Goal: Use online tool/utility

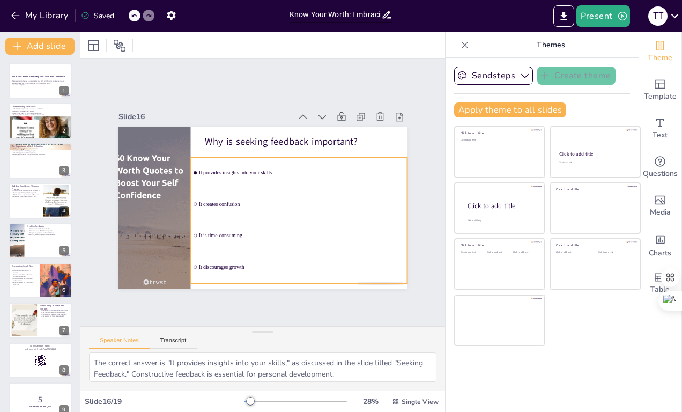
checkbox input "true"
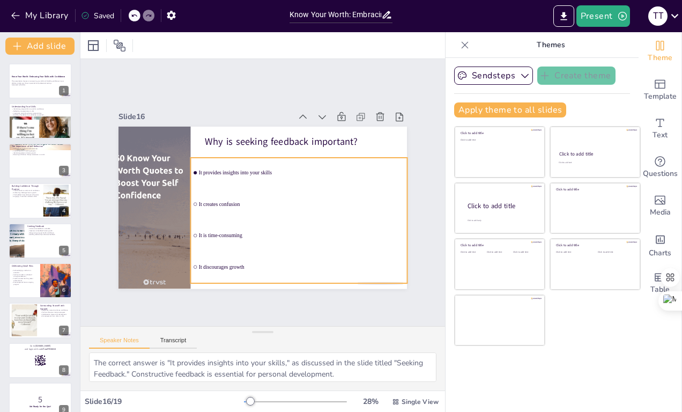
checkbox input "true"
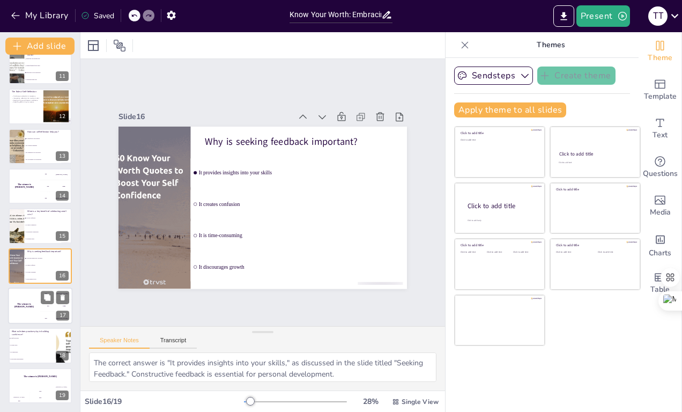
checkbox input "true"
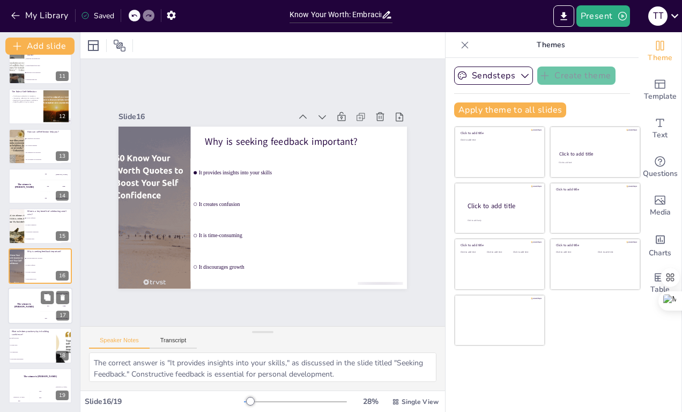
checkbox input "true"
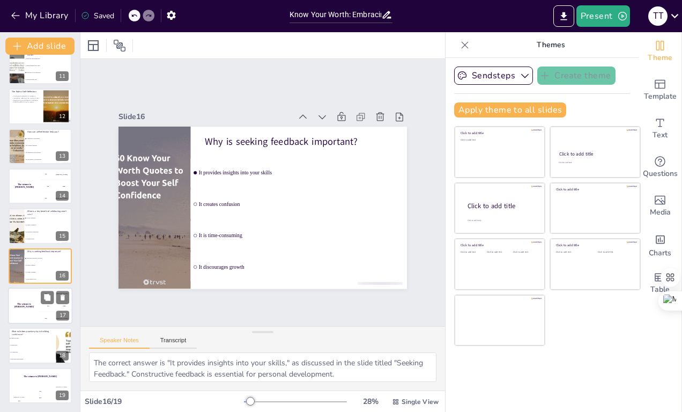
checkbox input "true"
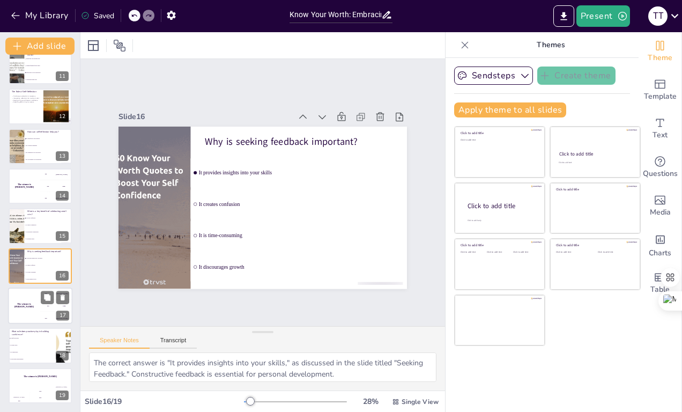
checkbox input "true"
click at [36, 302] on div "The winner is [PERSON_NAME]" at bounding box center [24, 305] width 32 height 36
checkbox input "true"
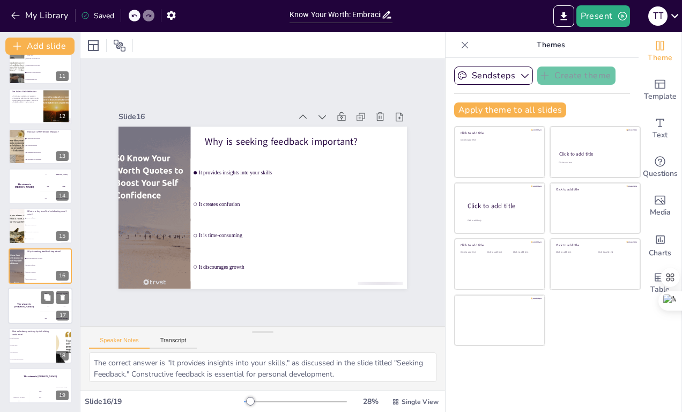
checkbox input "true"
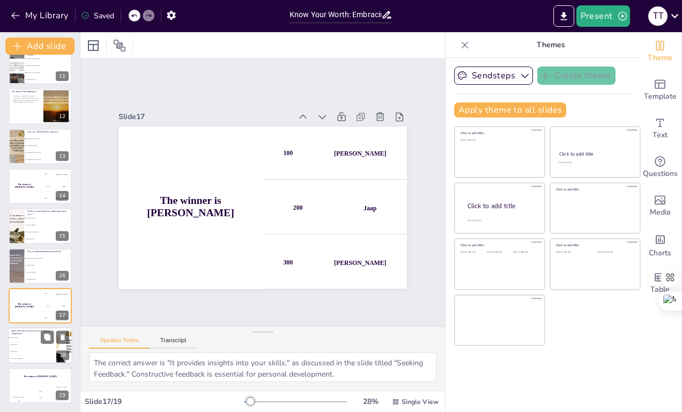
checkbox input "true"
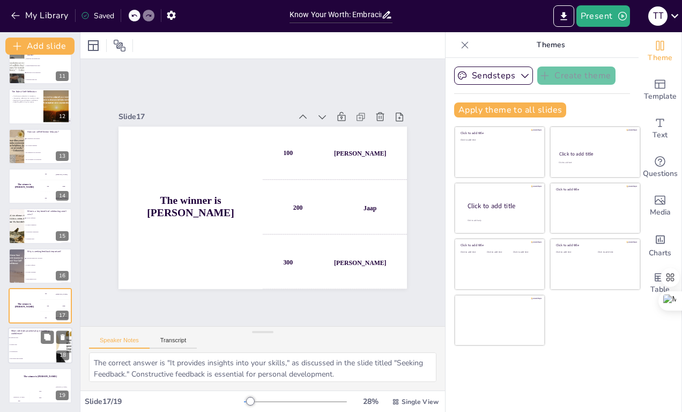
checkbox input "true"
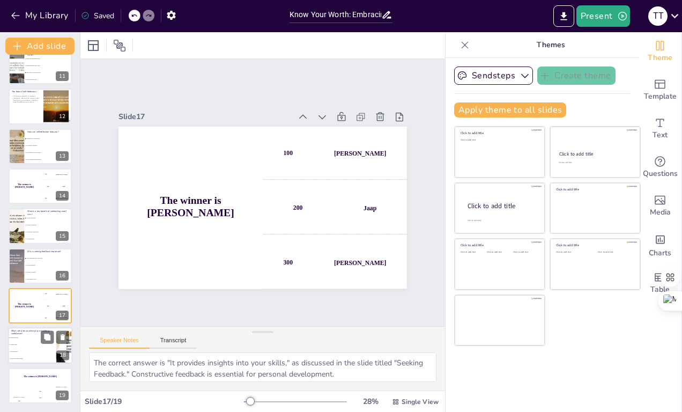
checkbox input "true"
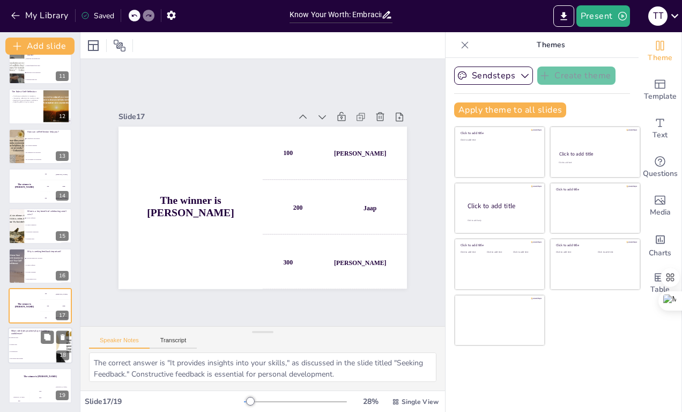
checkbox input "true"
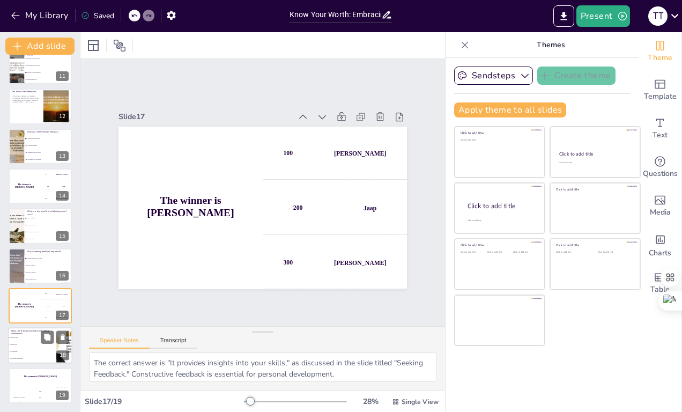
checkbox input "true"
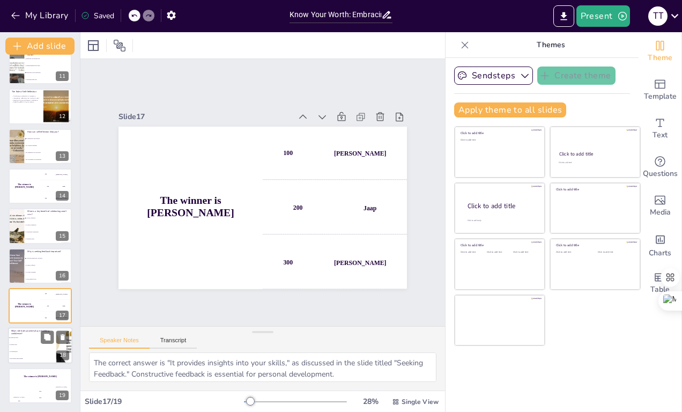
checkbox input "true"
click at [31, 342] on li "It creates stress" at bounding box center [32, 344] width 48 height 7
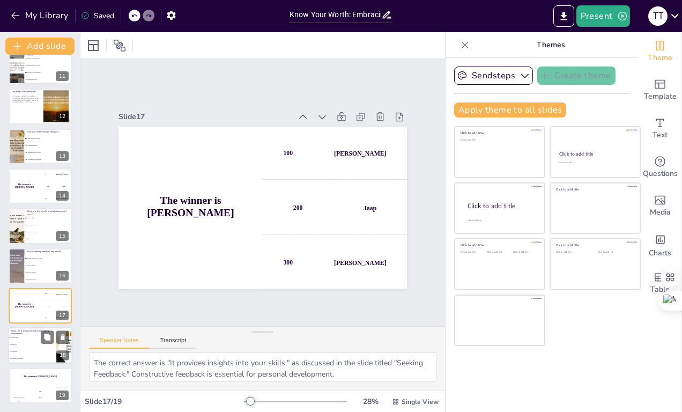
checkbox input "true"
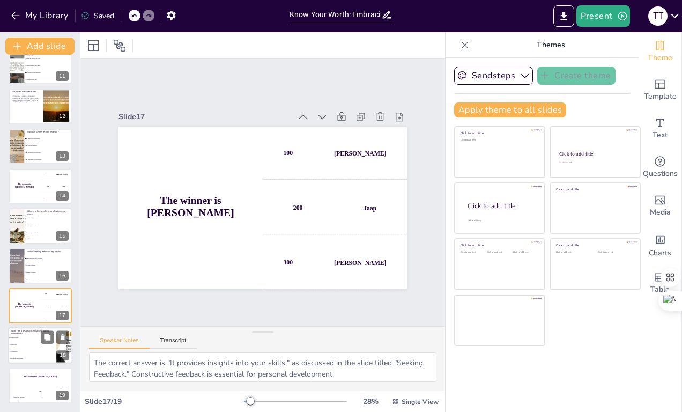
checkbox input "true"
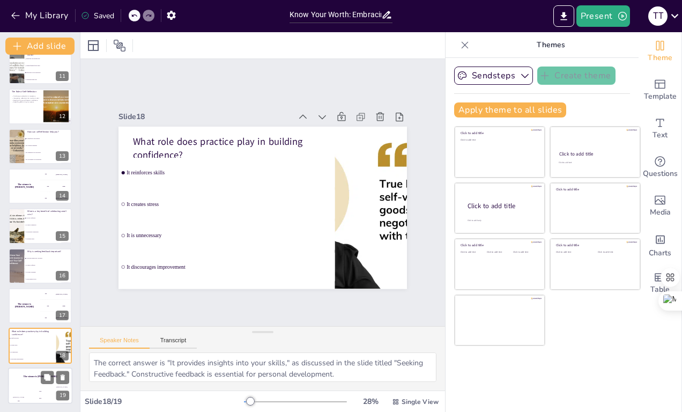
checkbox input "true"
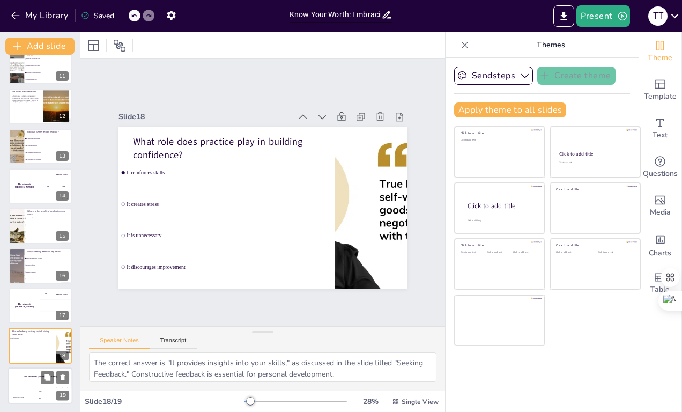
checkbox input "true"
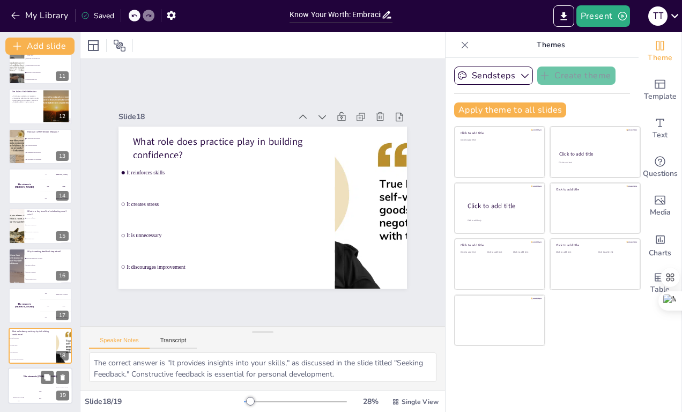
checkbox input "true"
click at [31, 383] on div "The winner is [PERSON_NAME]" at bounding box center [40, 376] width 64 height 18
checkbox input "true"
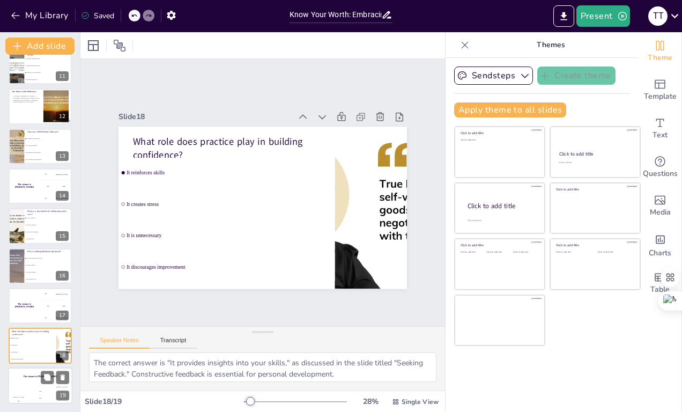
checkbox input "true"
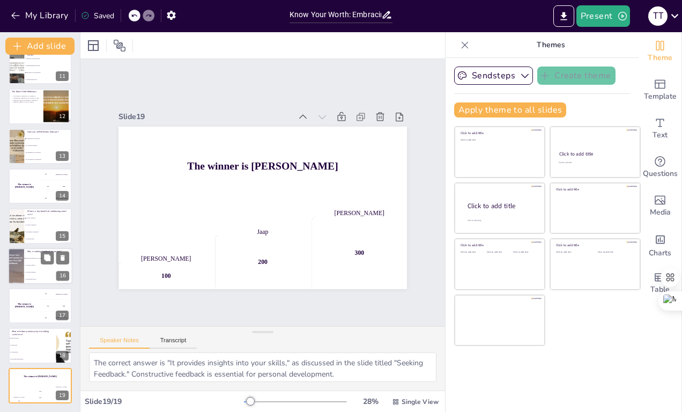
checkbox input "true"
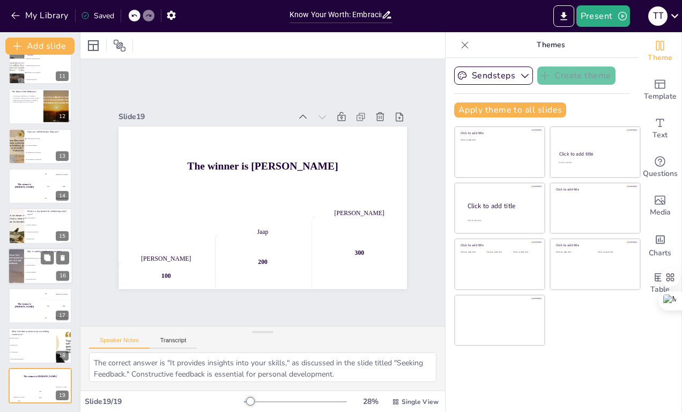
checkbox input "true"
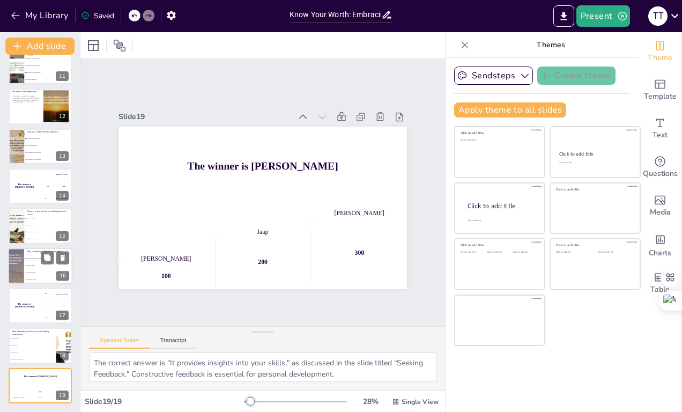
checkbox input "true"
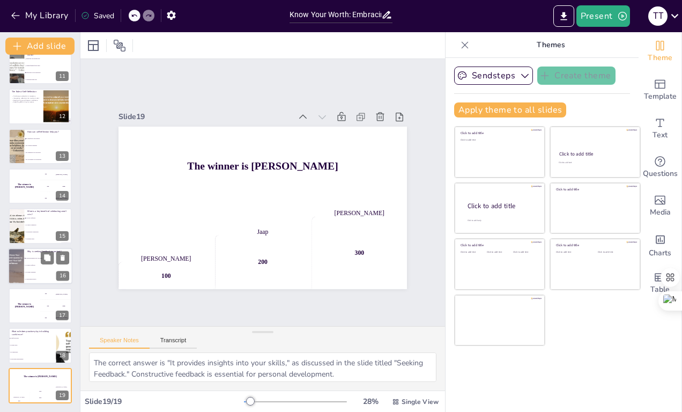
checkbox input "true"
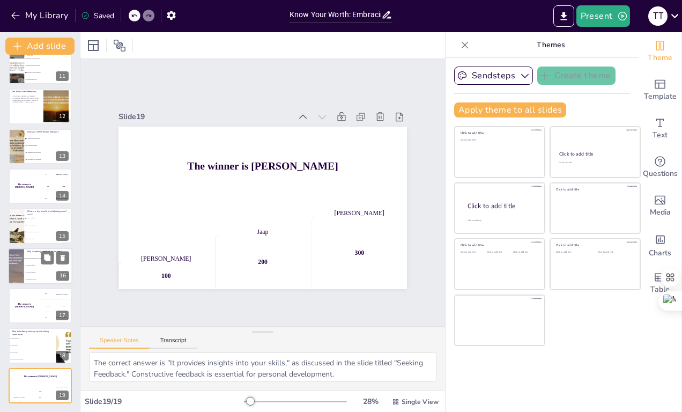
checkbox input "true"
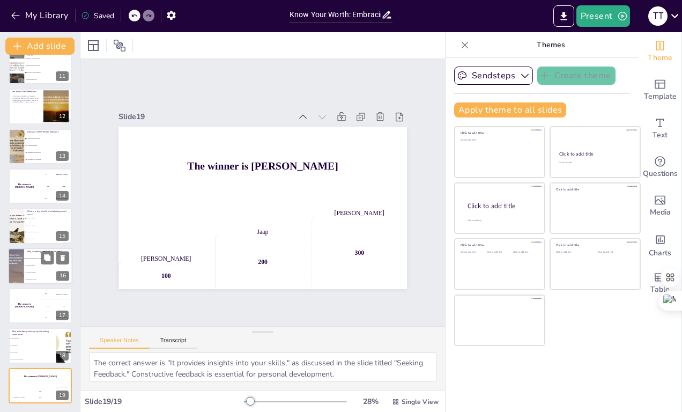
checkbox input "true"
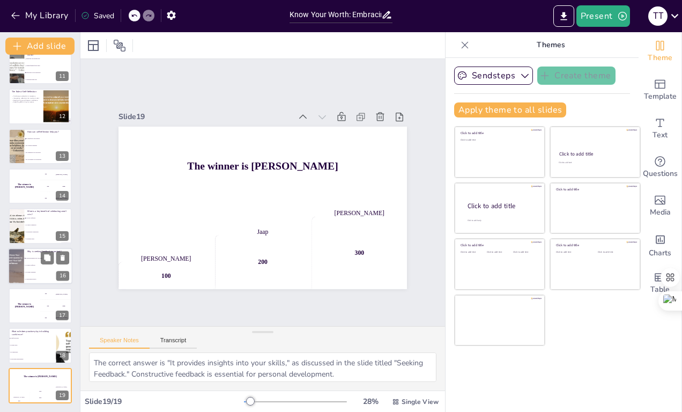
click at [34, 265] on span "It creates confusion" at bounding box center [49, 265] width 46 height 2
checkbox input "true"
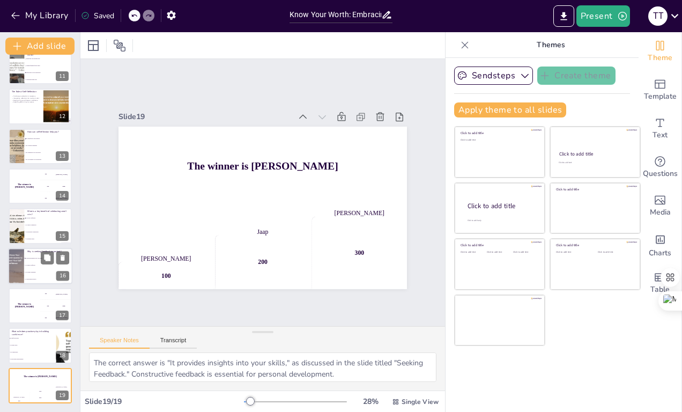
checkbox input "true"
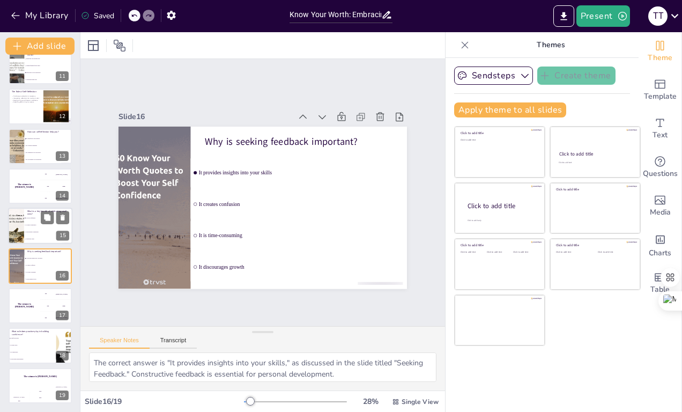
checkbox input "true"
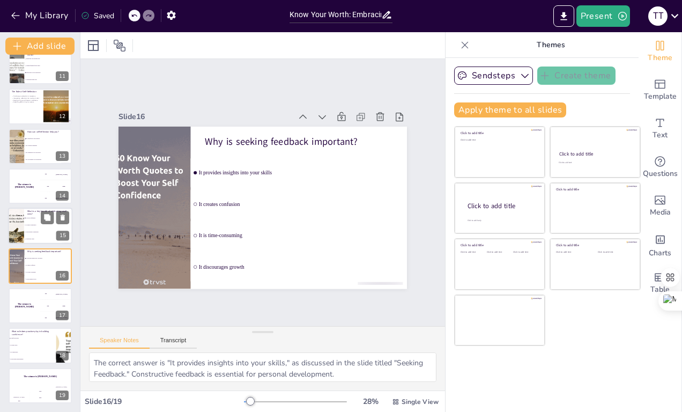
checkbox input "true"
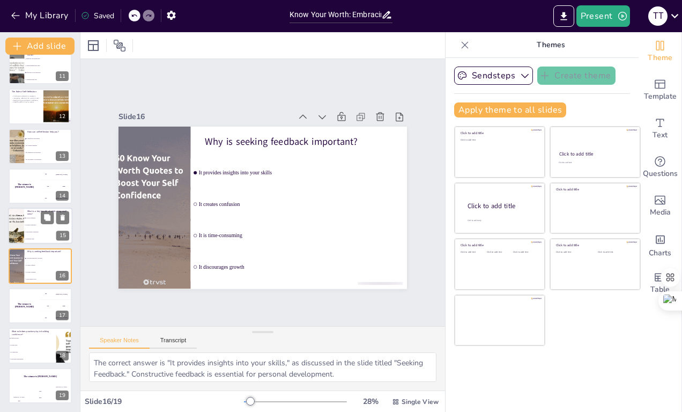
checkbox input "true"
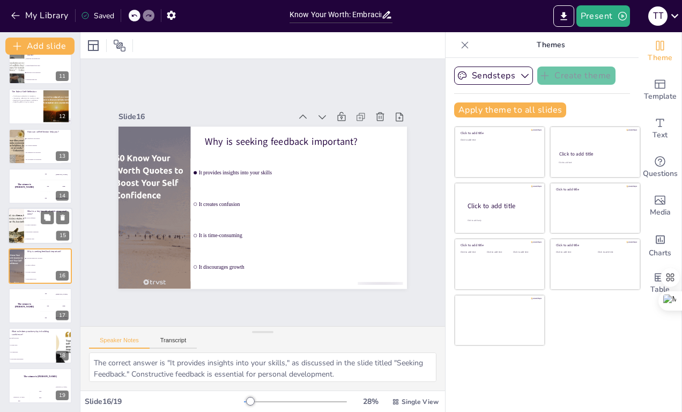
checkbox input "true"
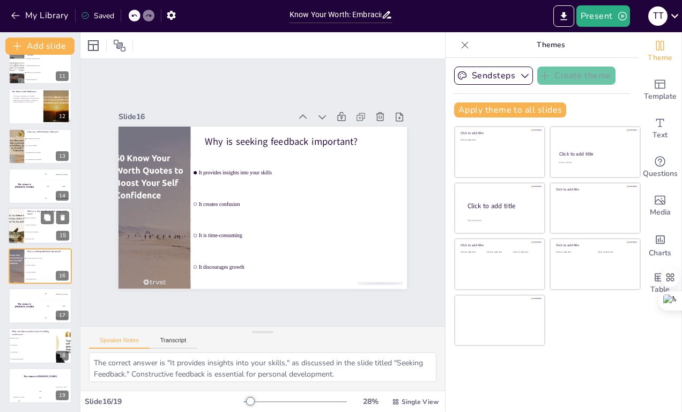
checkbox input "true"
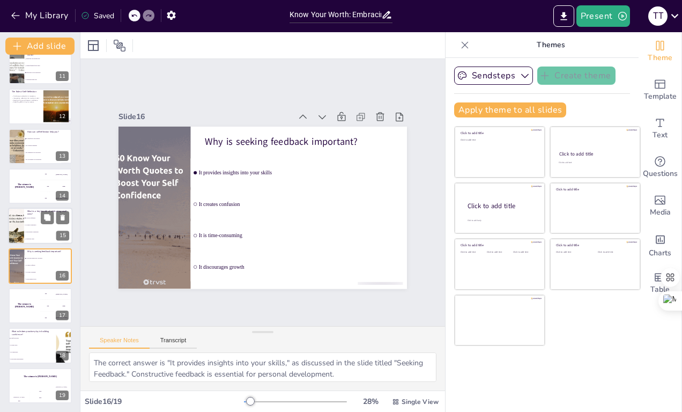
checkbox input "true"
click at [34, 216] on li "It boosts confidence" at bounding box center [48, 218] width 48 height 7
checkbox input "true"
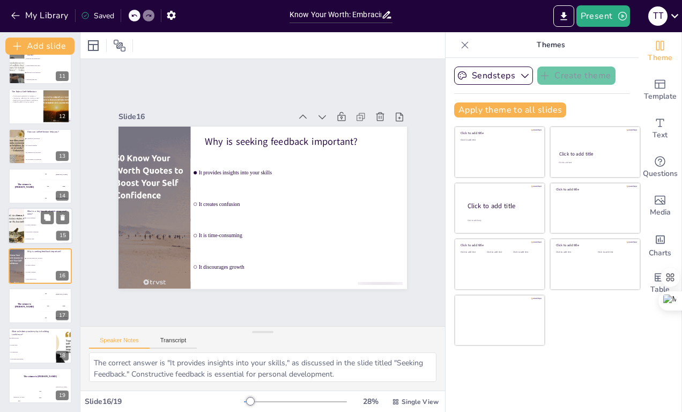
checkbox input "true"
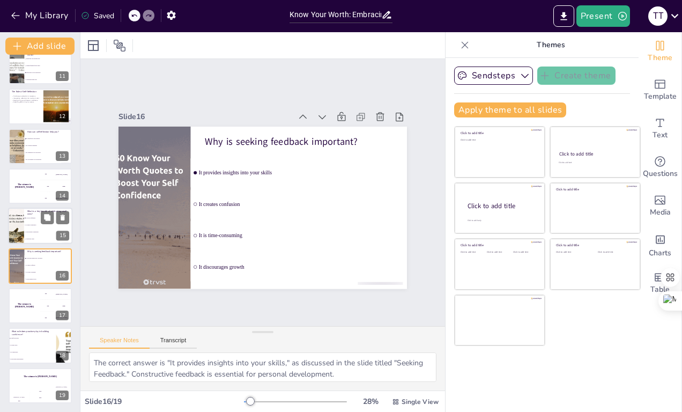
scroll to position [406, 0]
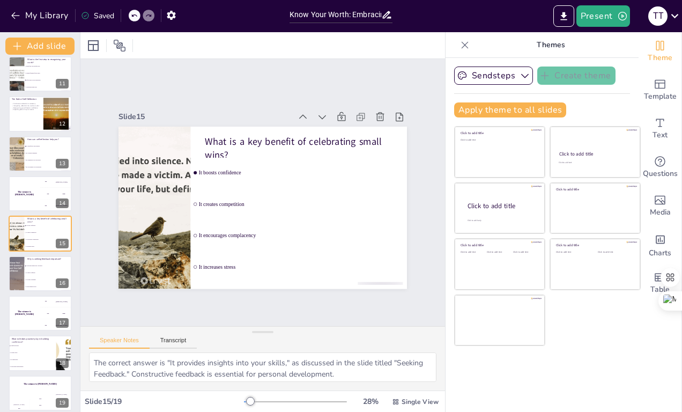
checkbox input "true"
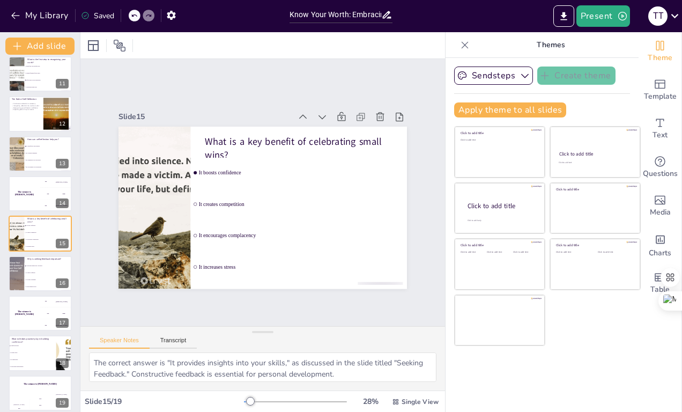
checkbox input "true"
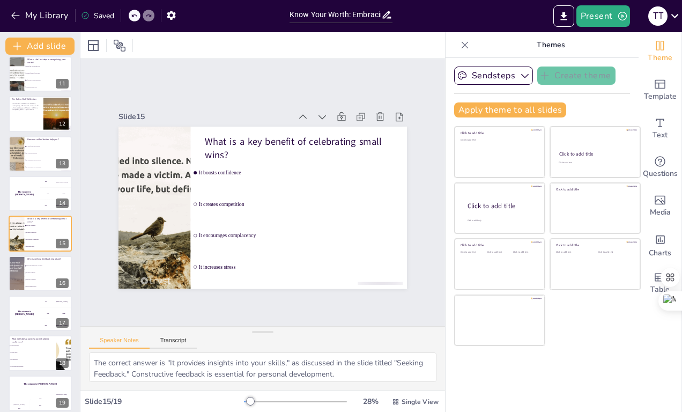
checkbox input "true"
